Goal: Task Accomplishment & Management: Use online tool/utility

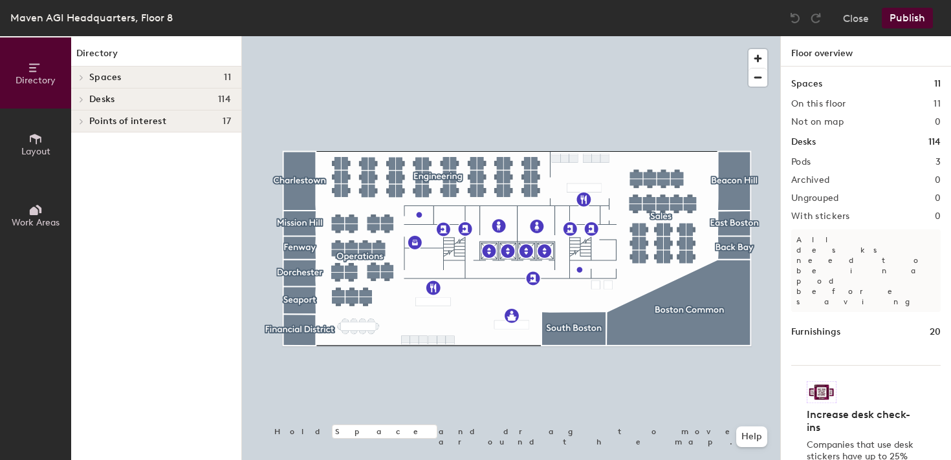
click at [82, 122] on icon at bounding box center [81, 121] width 3 height 5
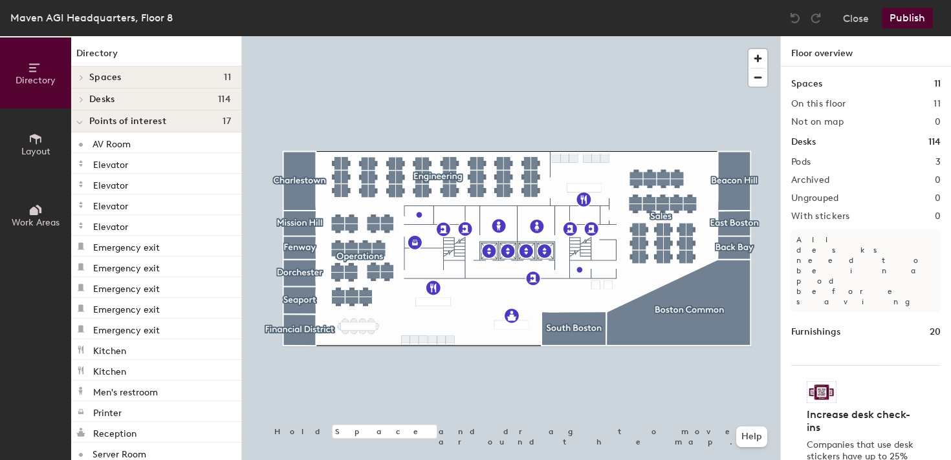
click at [31, 144] on icon at bounding box center [35, 139] width 14 height 14
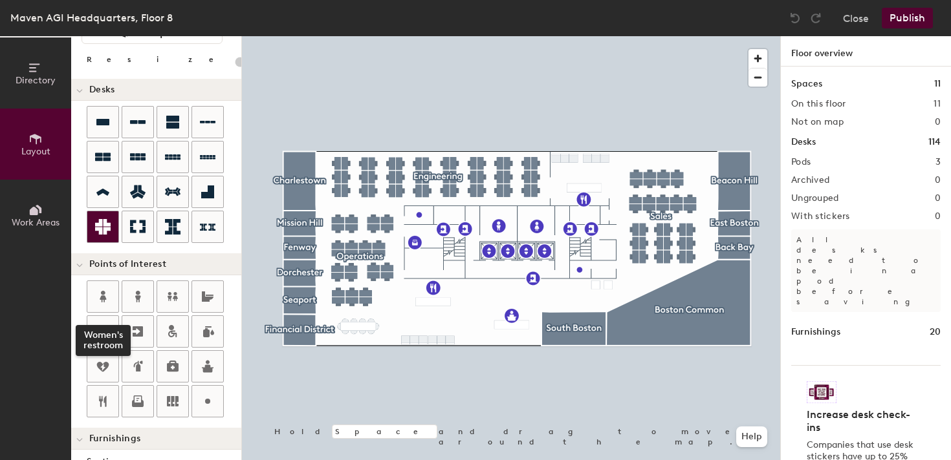
scroll to position [85, 0]
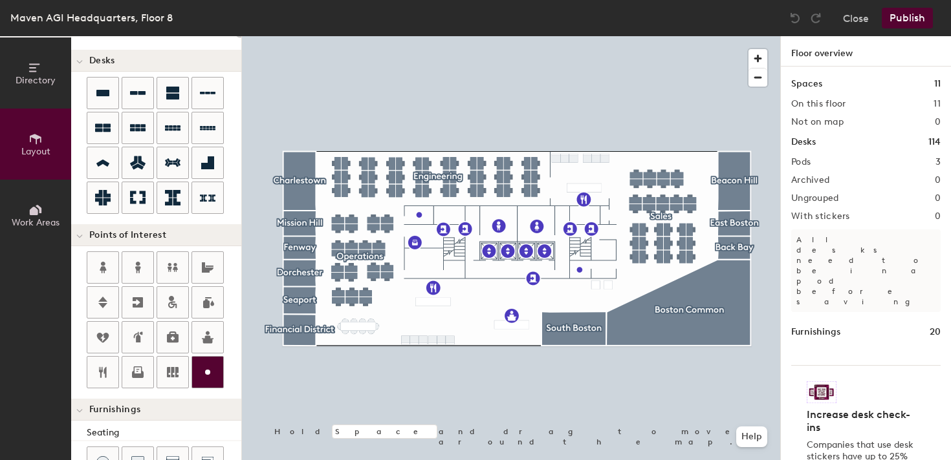
click at [209, 369] on icon at bounding box center [208, 373] width 16 height 16
type input "20"
type input "H"
type input "Storage"
click at [434, 263] on input "Storage" at bounding box center [450, 264] width 41 height 18
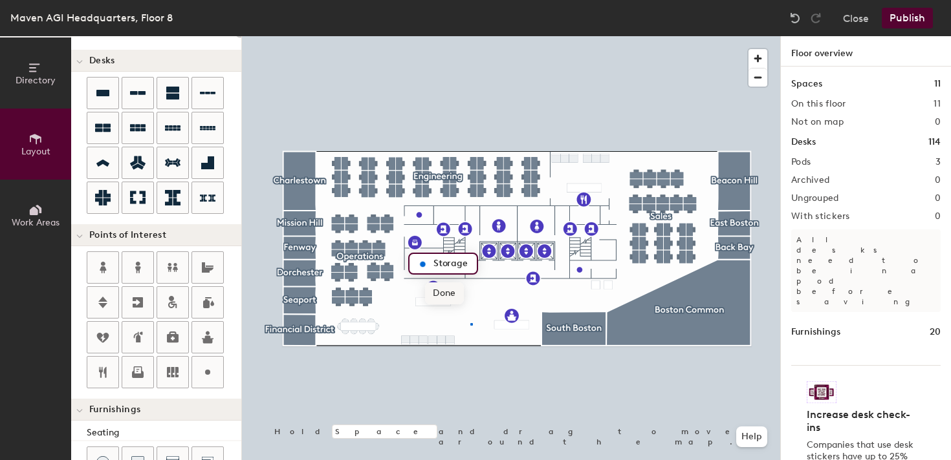
click at [470, 36] on div at bounding box center [511, 36] width 538 height 0
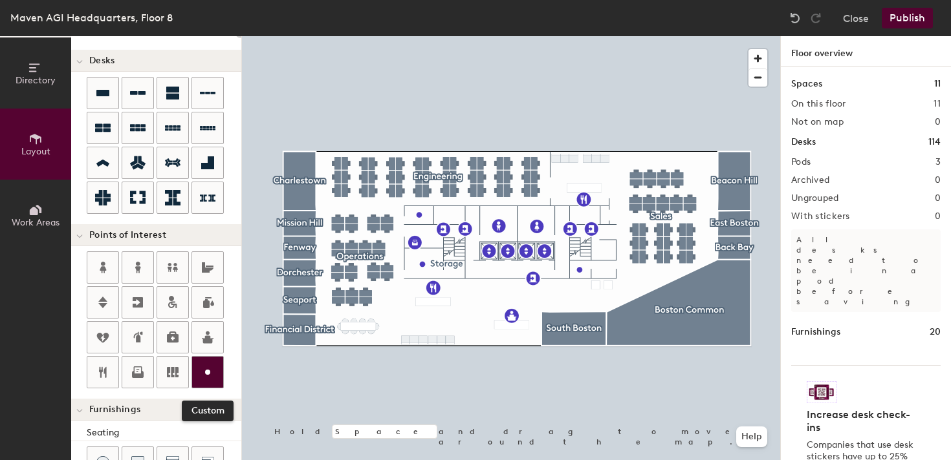
click at [198, 371] on div at bounding box center [207, 372] width 31 height 31
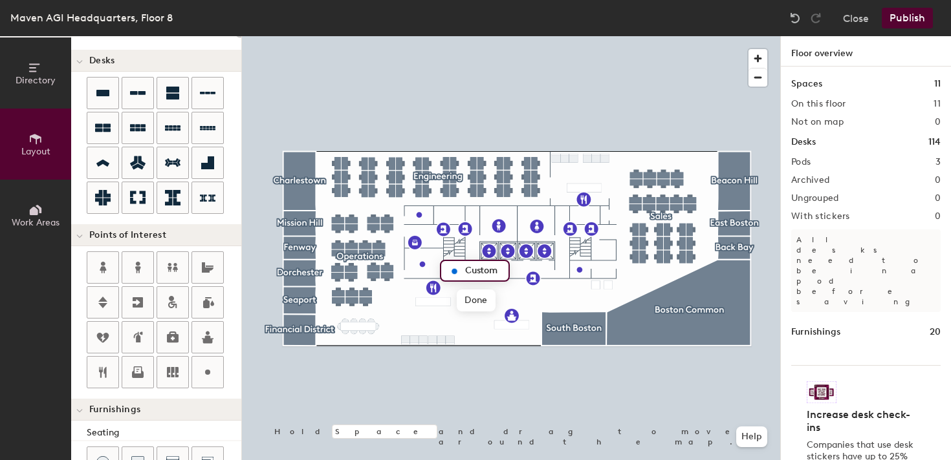
type input "20"
type input "K"
type input "Pantry"
click at [453, 36] on div at bounding box center [511, 36] width 538 height 0
click at [530, 36] on div at bounding box center [511, 36] width 538 height 0
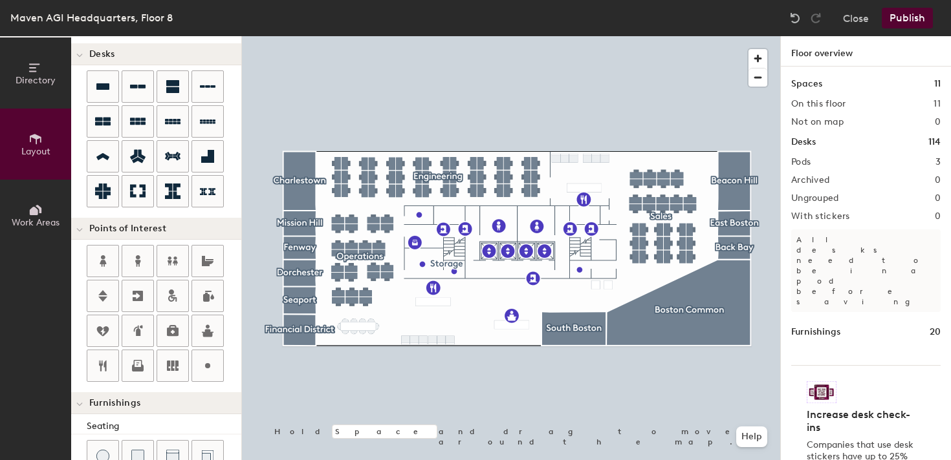
scroll to position [92, 0]
click at [912, 12] on button "Publish" at bounding box center [906, 18] width 51 height 21
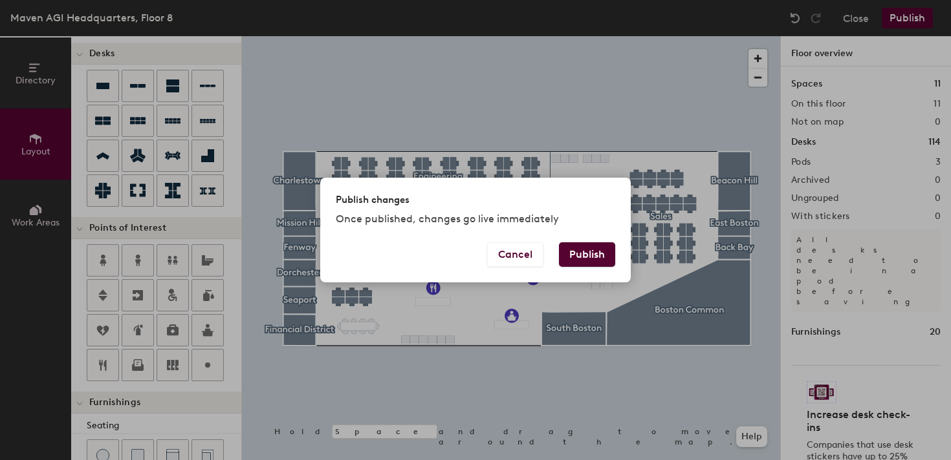
click at [596, 246] on button "Publish" at bounding box center [587, 255] width 56 height 25
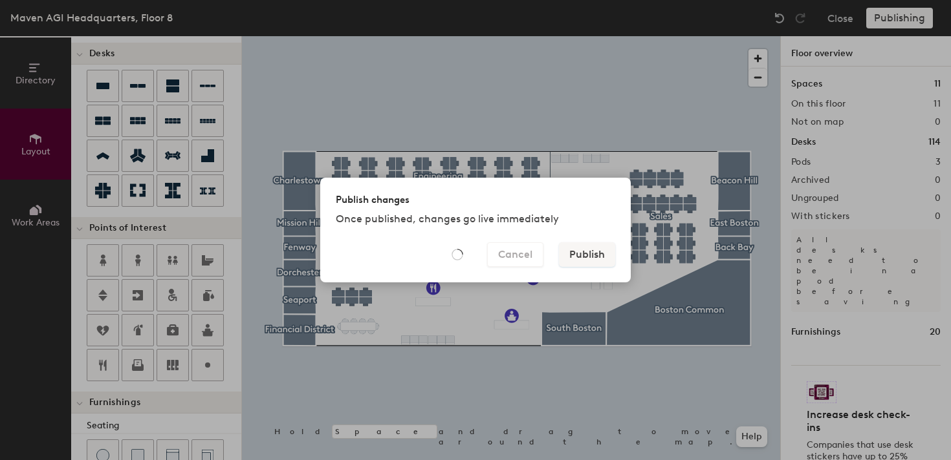
type input "20"
